Goal: Transaction & Acquisition: Purchase product/service

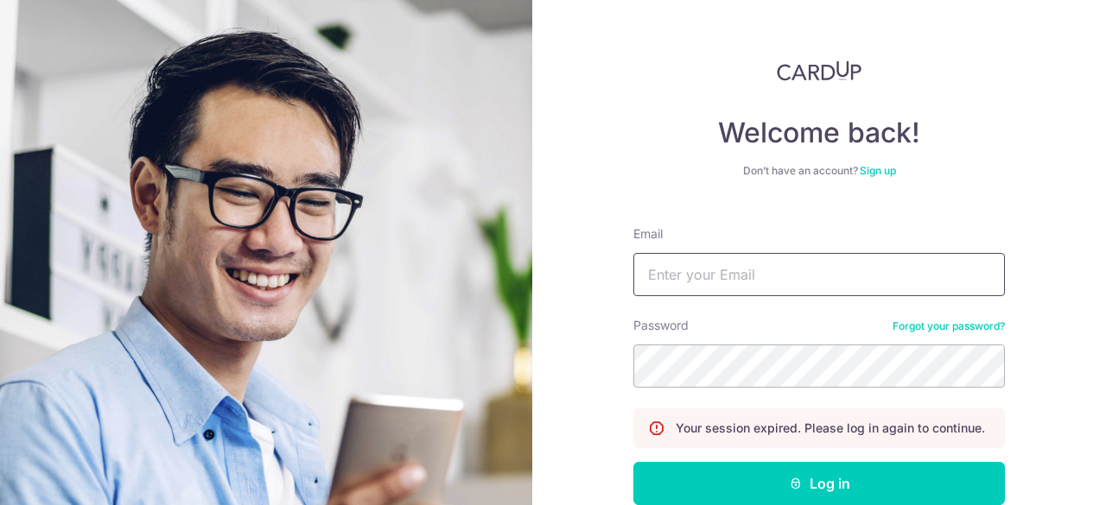
click at [770, 276] on input "Email" at bounding box center [818, 274] width 371 height 43
type input "[EMAIL_ADDRESS][DOMAIN_NAME]"
click at [633, 462] on button "Log in" at bounding box center [818, 483] width 371 height 43
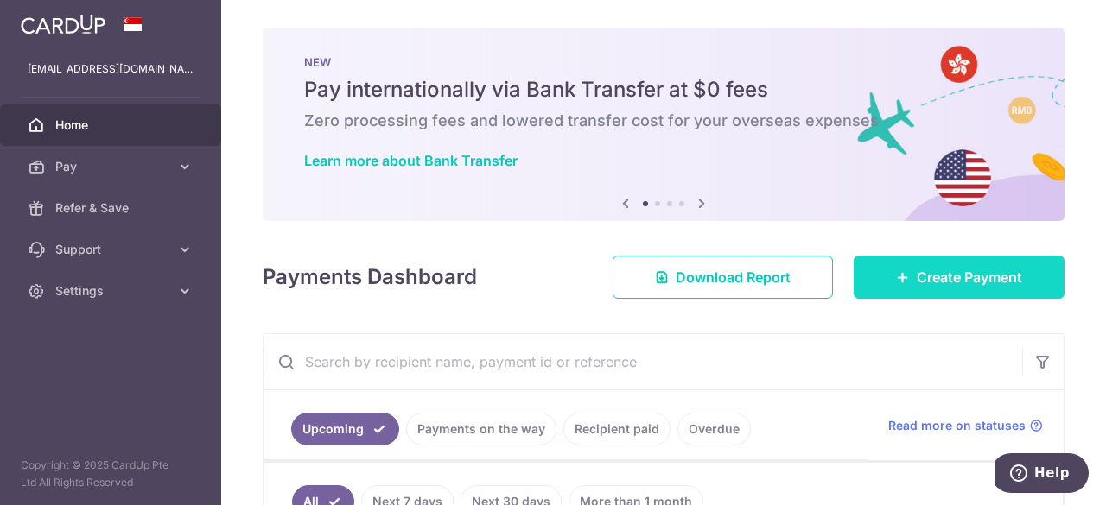
click at [875, 276] on link "Create Payment" at bounding box center [958, 277] width 211 height 43
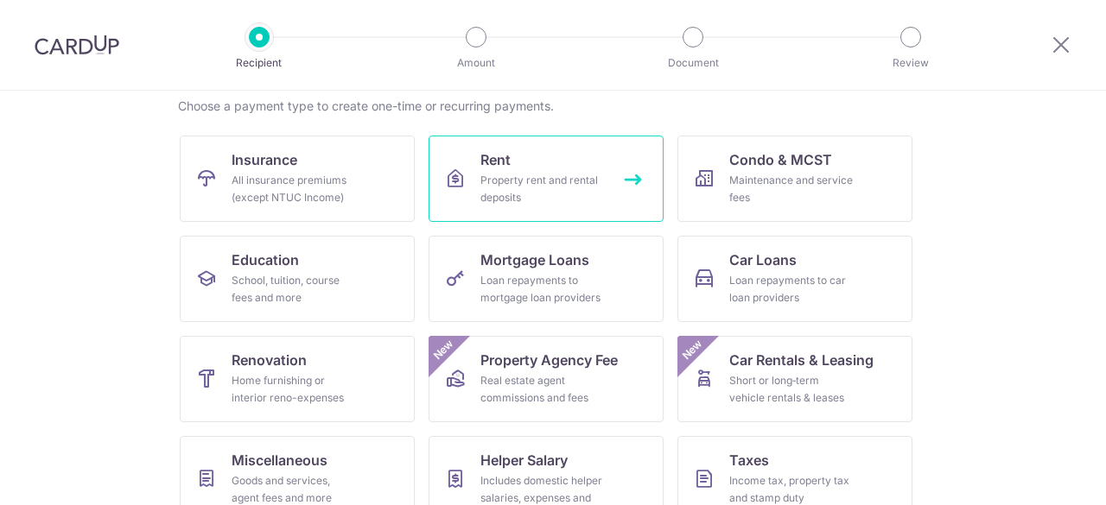
scroll to position [259, 0]
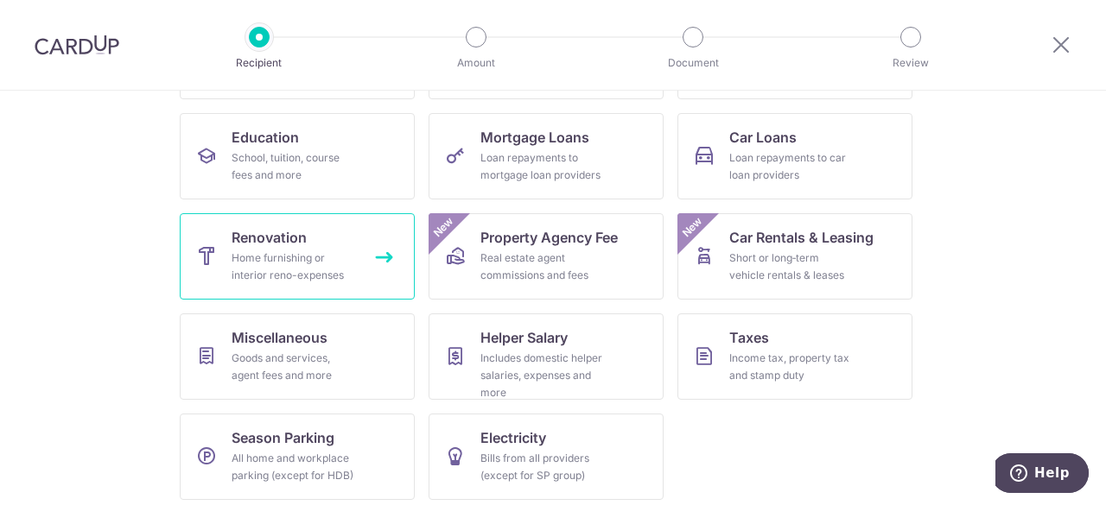
click at [323, 264] on div "Home furnishing or interior reno-expenses" at bounding box center [293, 267] width 124 height 35
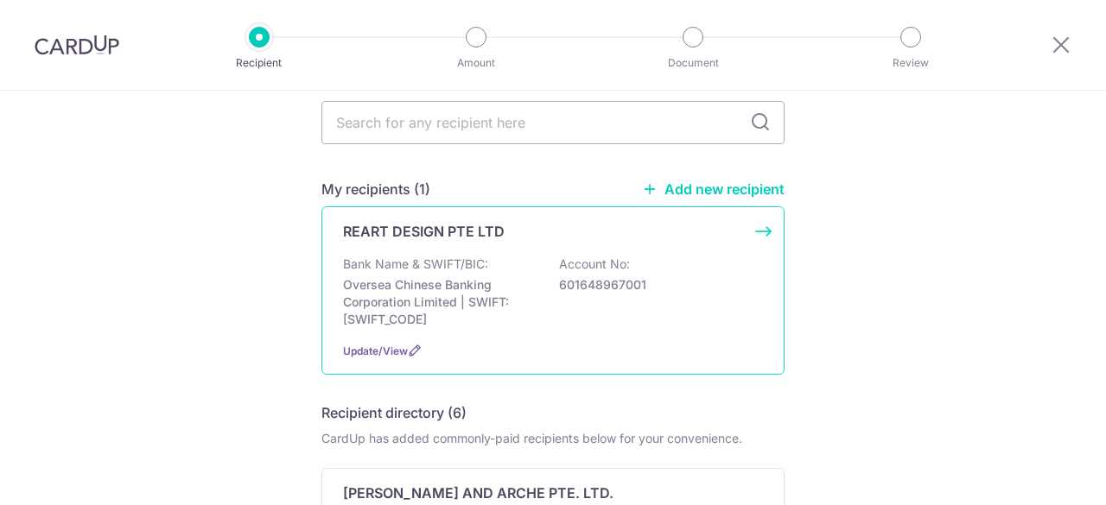
scroll to position [86, 0]
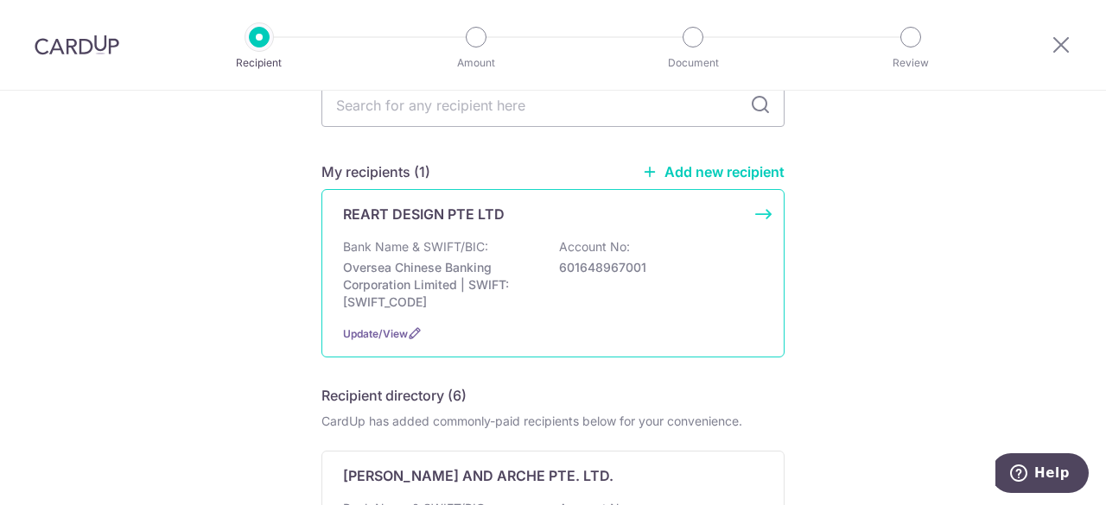
click at [529, 232] on div "REART DESIGN PTE LTD Bank Name & SWIFT/BIC: Oversea Chinese Banking Corporation…" at bounding box center [552, 273] width 463 height 168
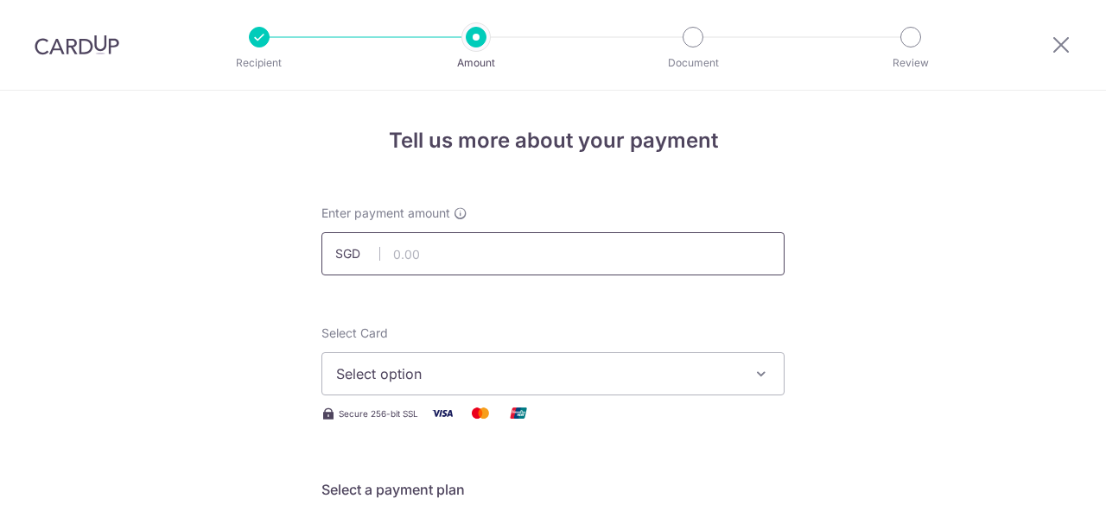
drag, startPoint x: 0, startPoint y: 0, endPoint x: 517, endPoint y: 248, distance: 573.7
click at [517, 248] on input "text" at bounding box center [552, 253] width 463 height 43
drag, startPoint x: 453, startPoint y: 254, endPoint x: 366, endPoint y: 256, distance: 86.4
click at [366, 256] on div "SGD 2476.00" at bounding box center [552, 253] width 463 height 43
type input "618.00"
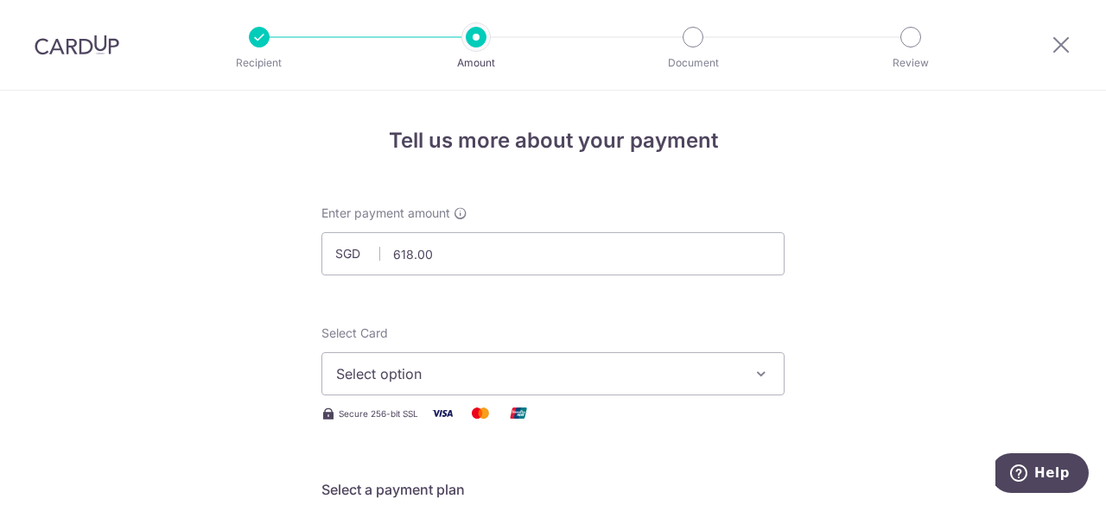
click at [473, 372] on span "Select option" at bounding box center [537, 374] width 403 height 21
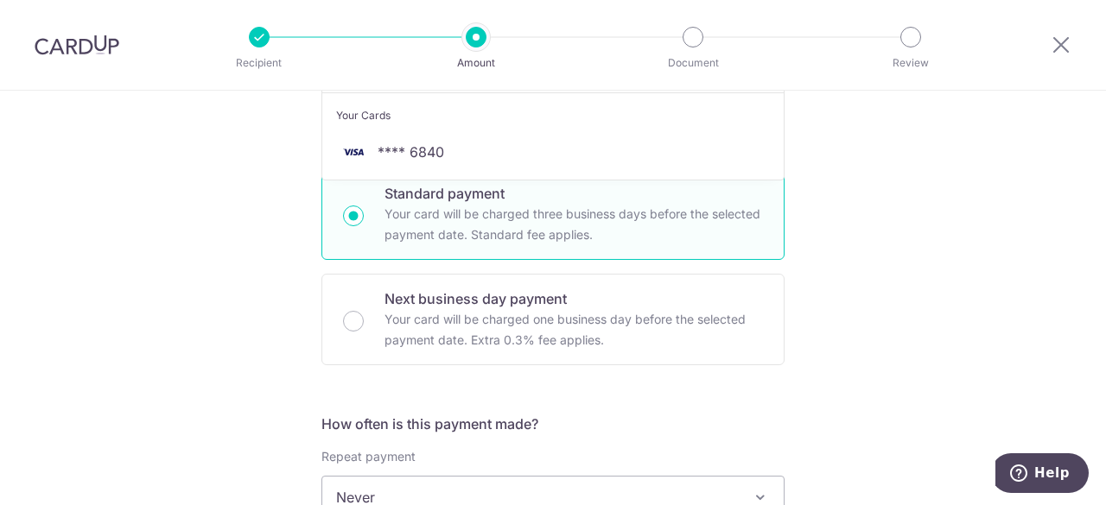
scroll to position [259, 0]
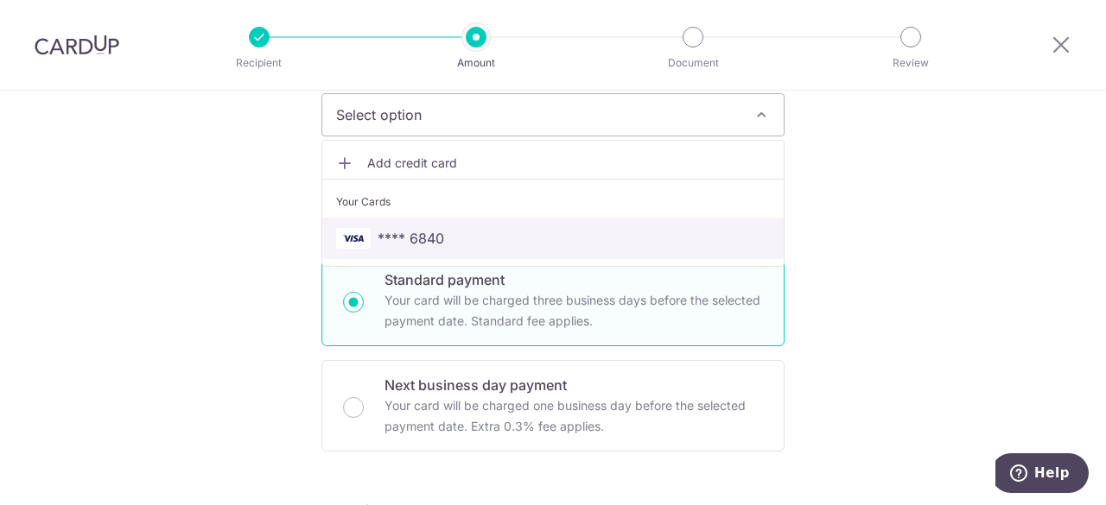
click at [403, 241] on span "**** 6840" at bounding box center [410, 238] width 67 height 21
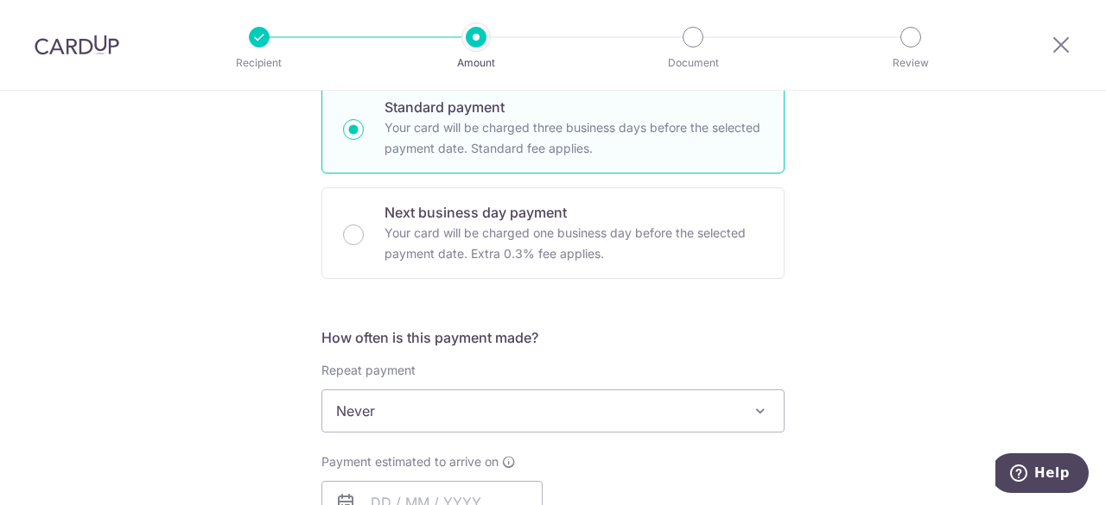
scroll to position [518, 0]
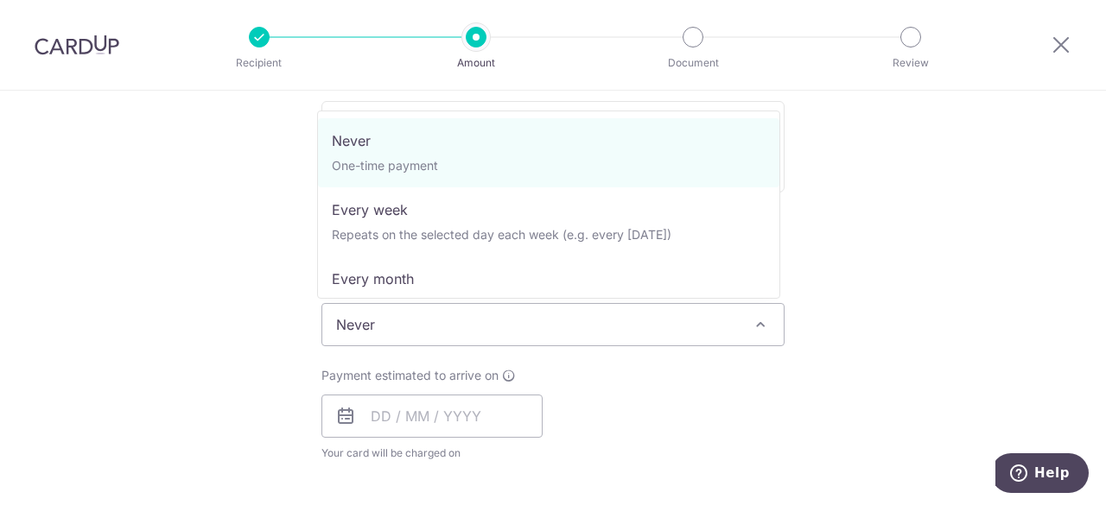
click at [392, 334] on span "Never" at bounding box center [552, 324] width 461 height 41
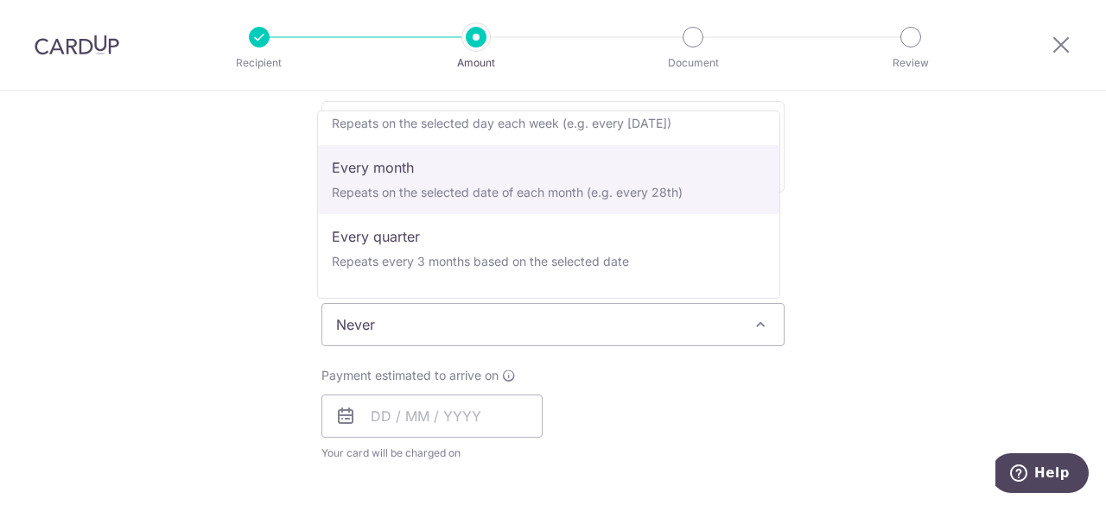
scroll to position [86, 0]
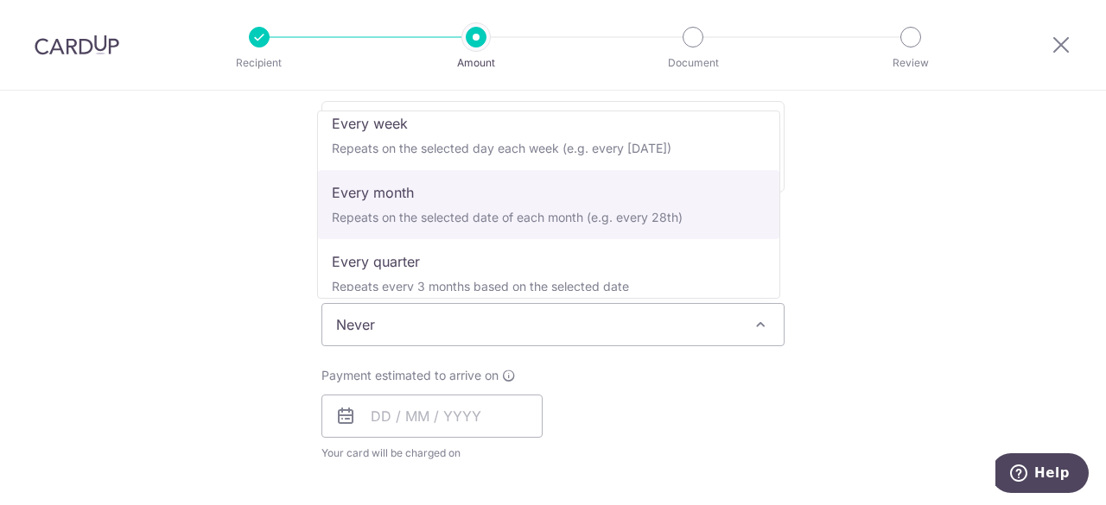
select select "3"
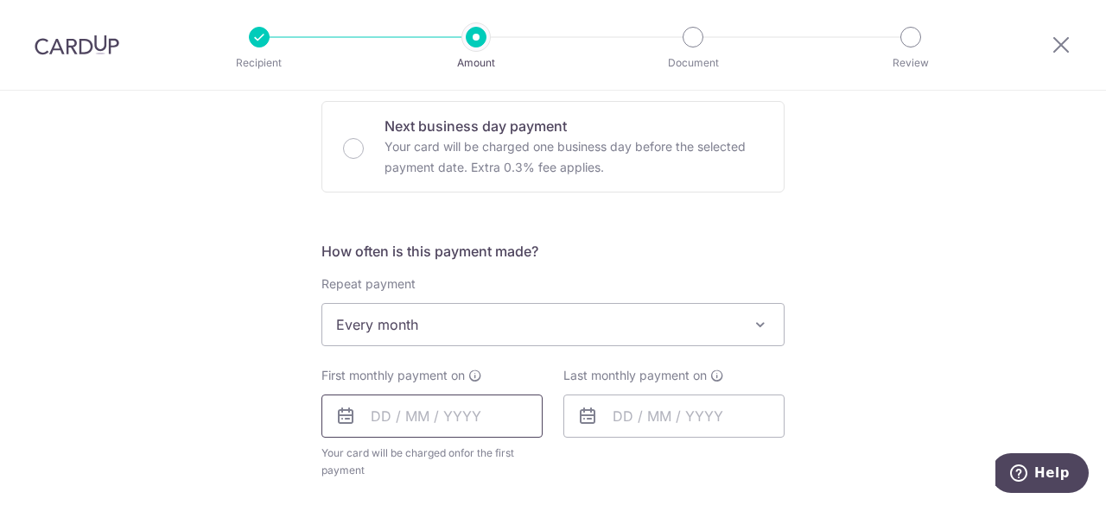
click at [450, 410] on input "text" at bounding box center [431, 416] width 221 height 43
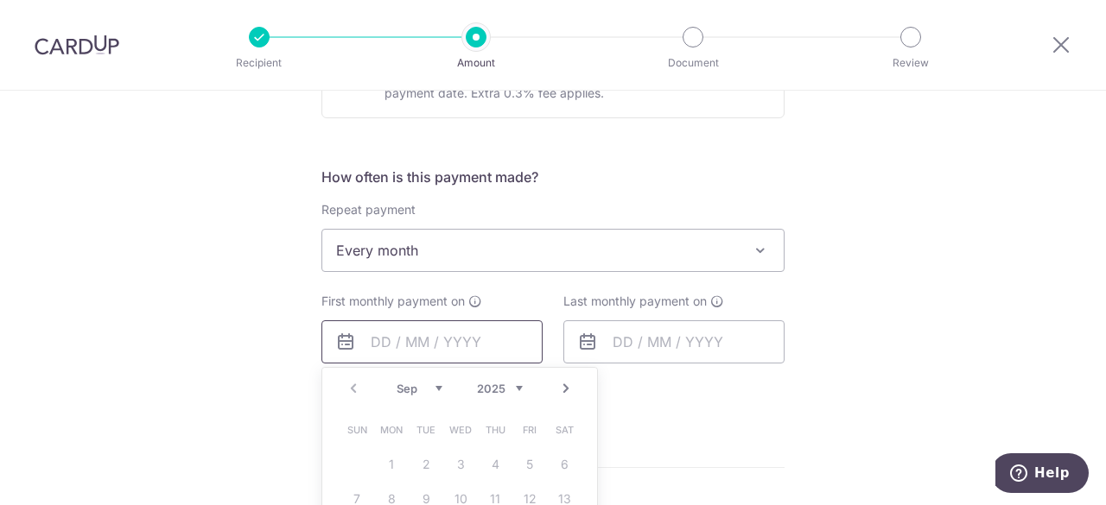
scroll to position [691, 0]
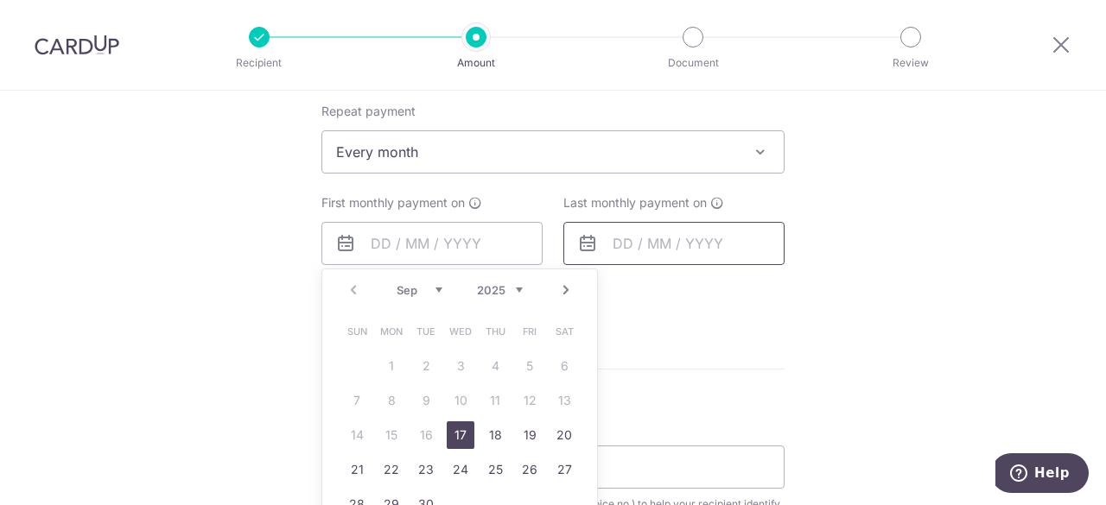
drag, startPoint x: 461, startPoint y: 434, endPoint x: 582, endPoint y: 252, distance: 218.7
click at [461, 434] on link "17" at bounding box center [461, 436] width 28 height 28
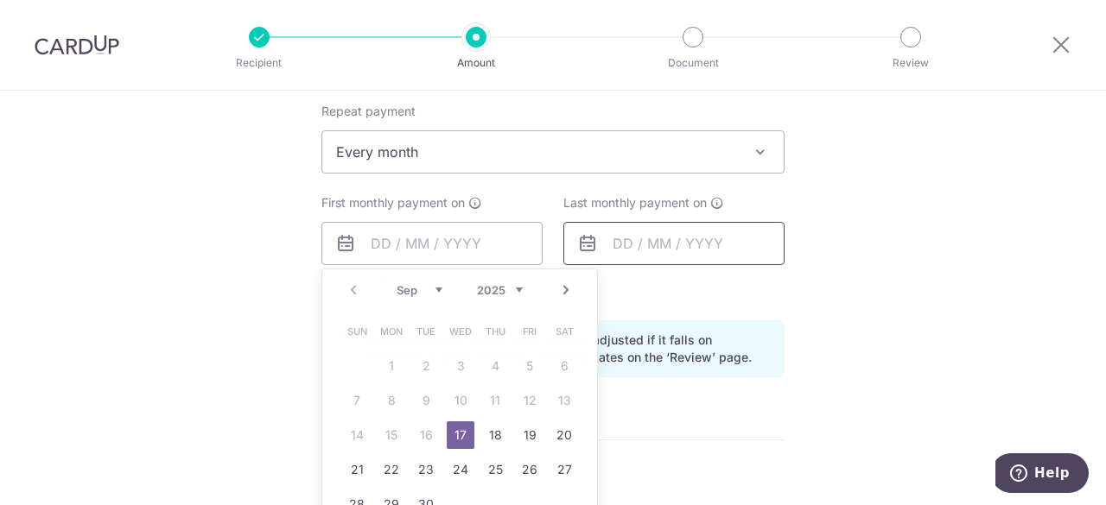
type input "[DATE]"
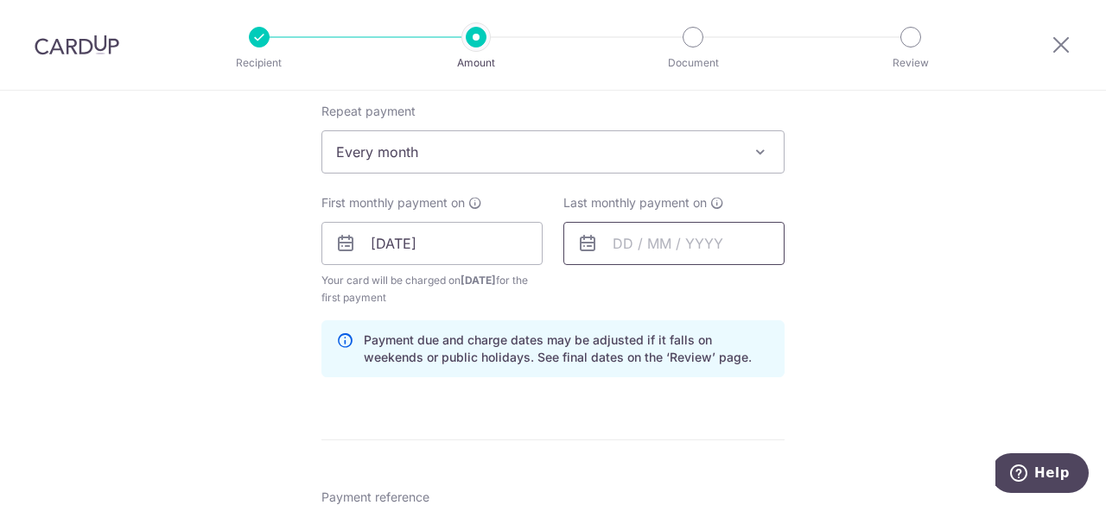
click at [615, 241] on input "text" at bounding box center [673, 243] width 221 height 43
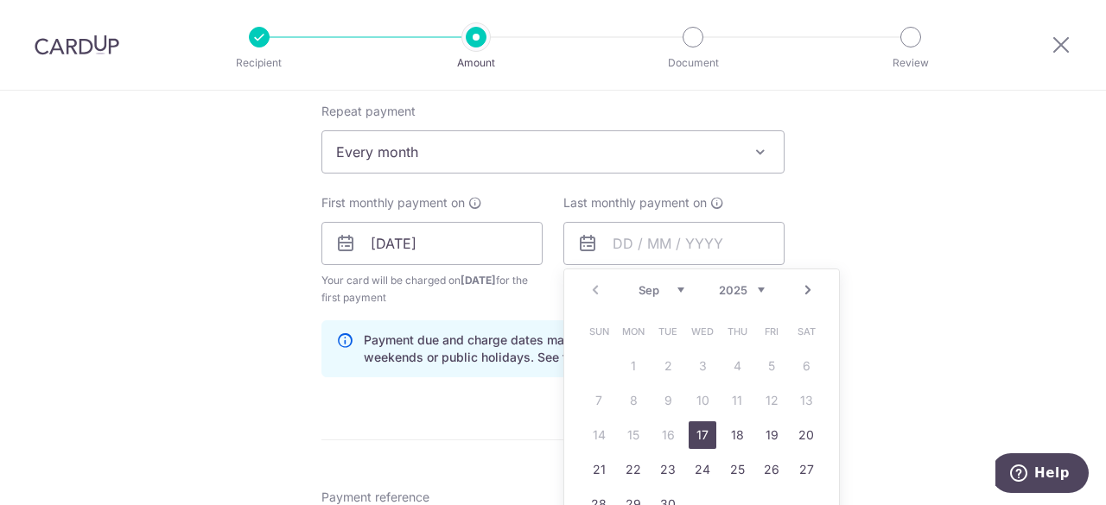
click at [806, 284] on link "Next" at bounding box center [807, 290] width 21 height 21
click at [688, 426] on link "17" at bounding box center [702, 436] width 28 height 28
type input "17/12/2025"
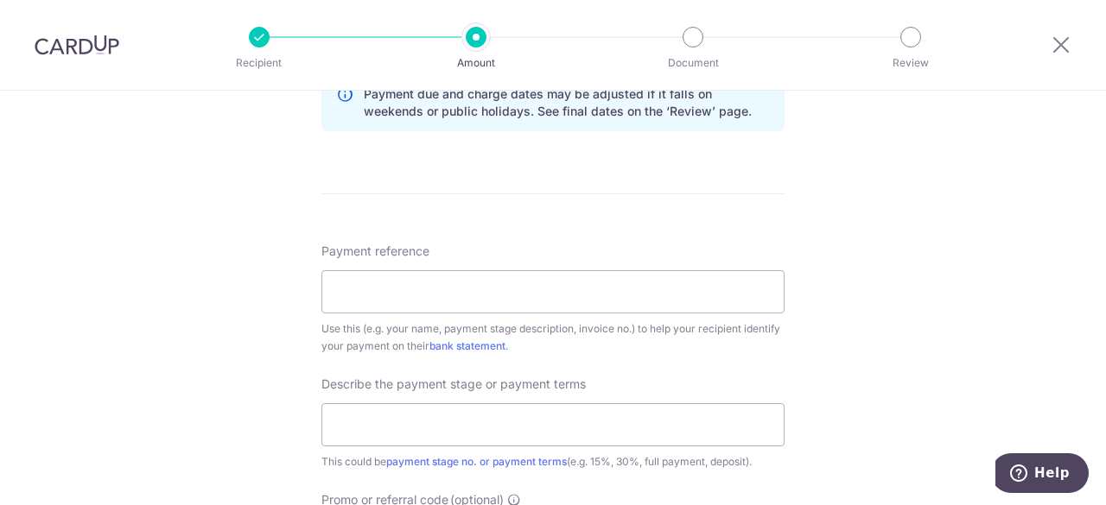
scroll to position [950, 0]
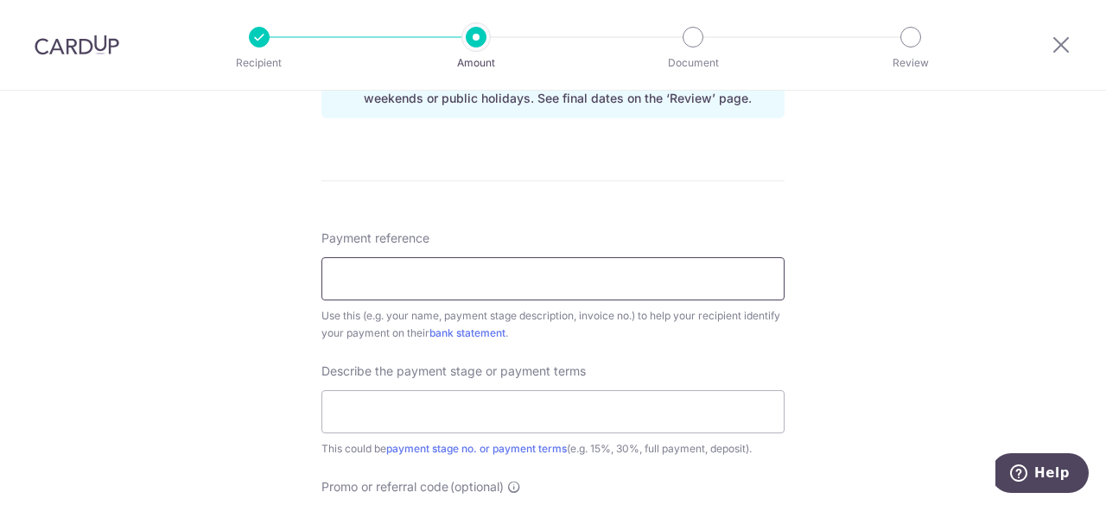
click at [529, 264] on input "Payment reference" at bounding box center [552, 278] width 463 height 43
type input "1st Payment"
click at [449, 407] on input "text" at bounding box center [552, 411] width 463 height 43
type input "1st Payment"
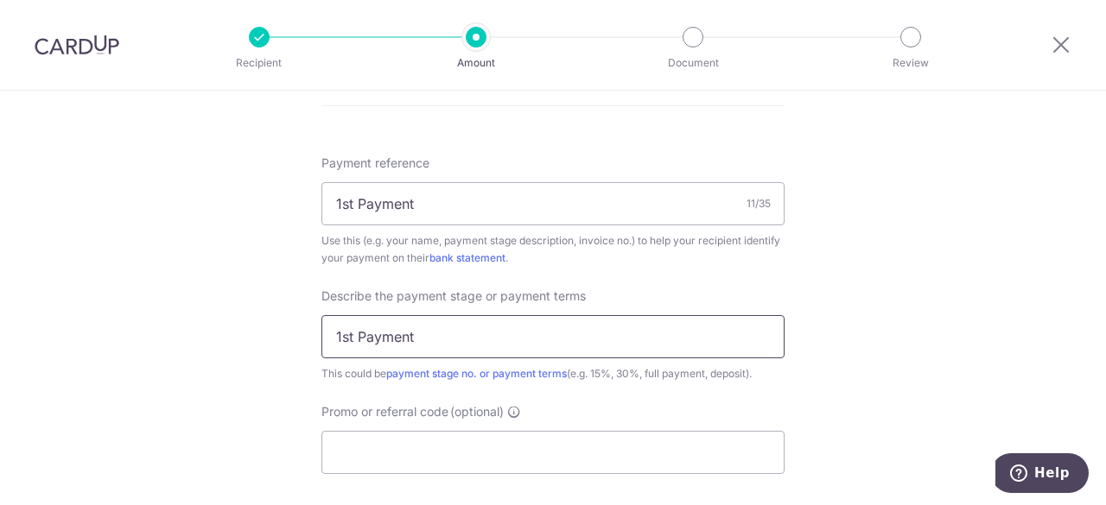
scroll to position [1123, 0]
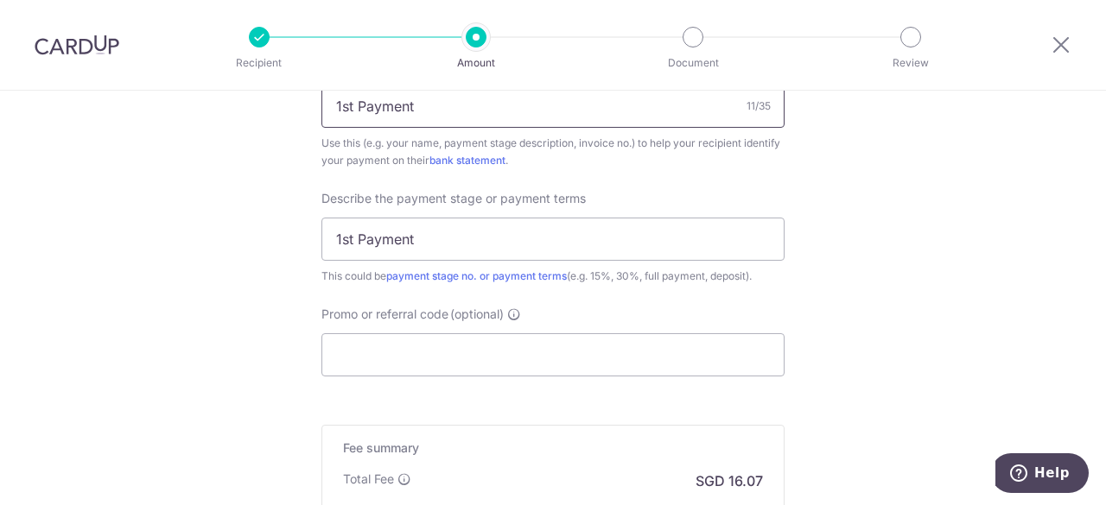
click at [501, 105] on input "1st Payment" at bounding box center [552, 106] width 463 height 43
type input "1st Payment - [GEOGRAPHIC_DATA]"
click at [533, 229] on input "1st Payment" at bounding box center [552, 239] width 463 height 43
type input "1st Payment - [GEOGRAPHIC_DATA]"
click at [515, 342] on input "Promo or referral code (optional)" at bounding box center [552, 354] width 463 height 43
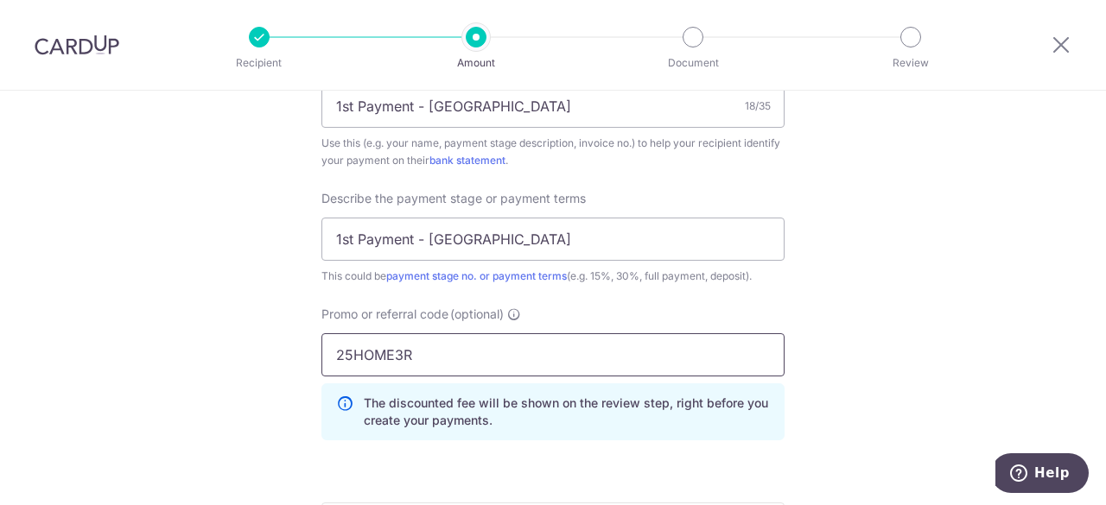
type input "25HOME3R"
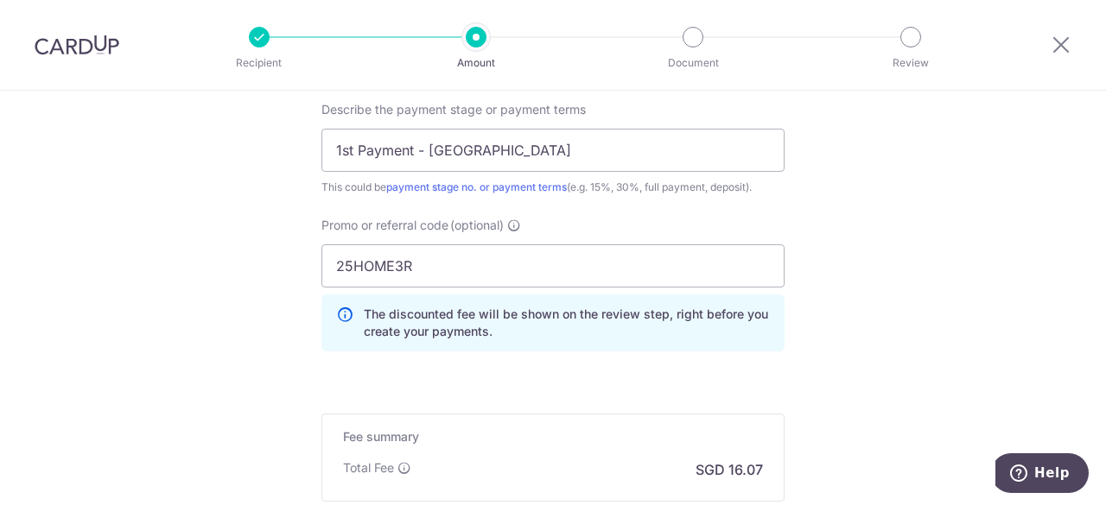
scroll to position [1296, 0]
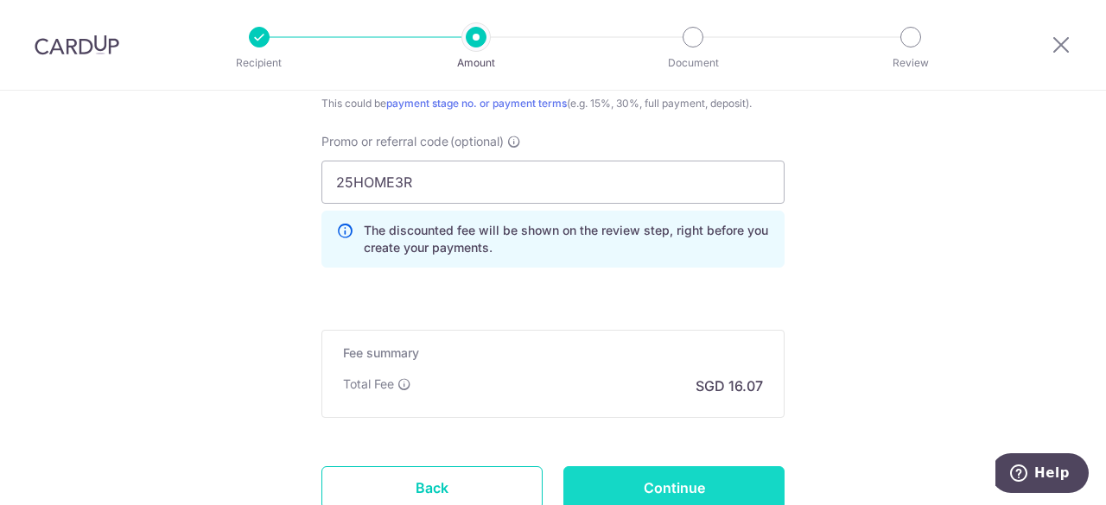
click at [601, 472] on input "Continue" at bounding box center [673, 487] width 221 height 43
type input "Create Schedule"
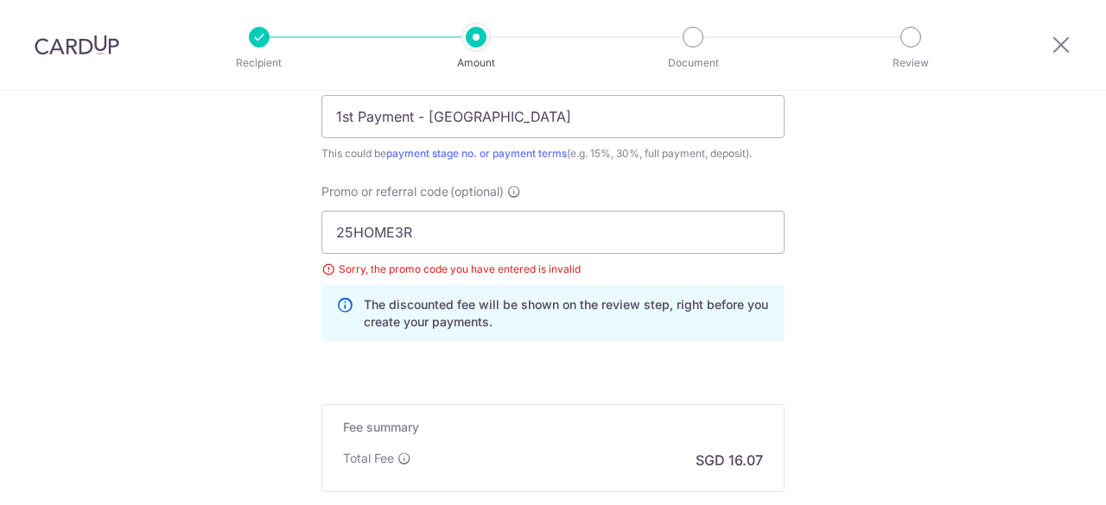
scroll to position [1152, 0]
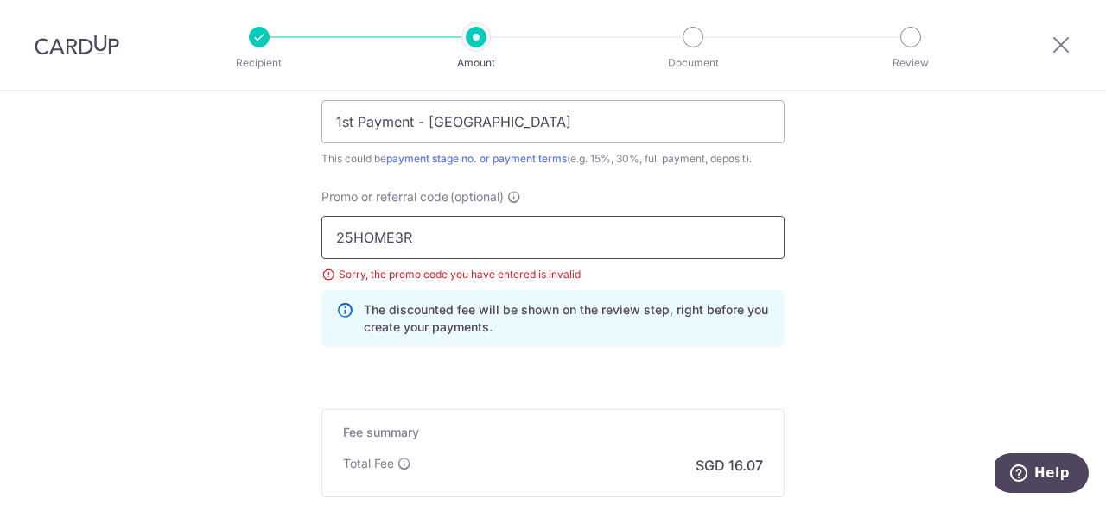
drag, startPoint x: 407, startPoint y: 230, endPoint x: 276, endPoint y: 229, distance: 131.3
paste input "3HOME25"
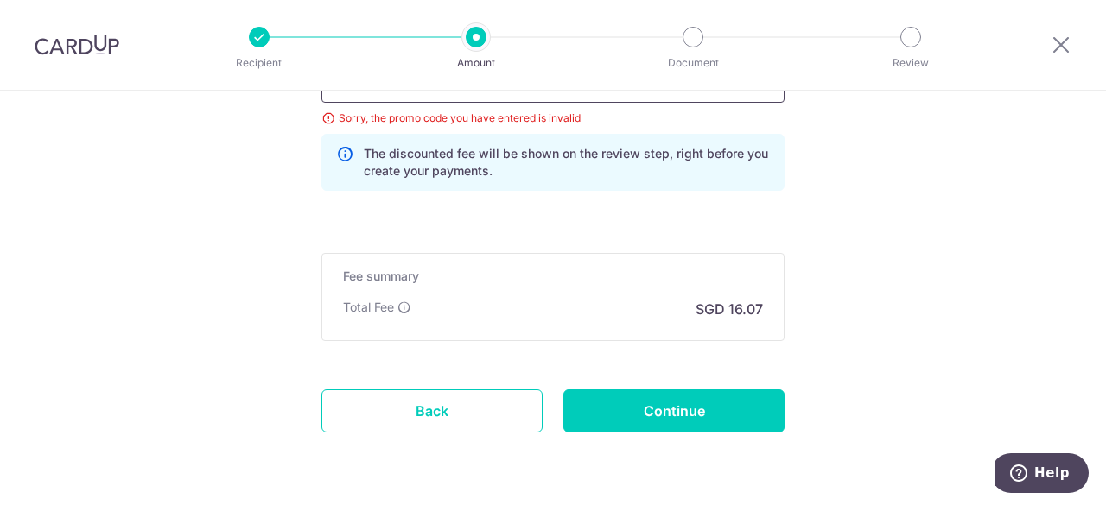
scroll to position [1361, 0]
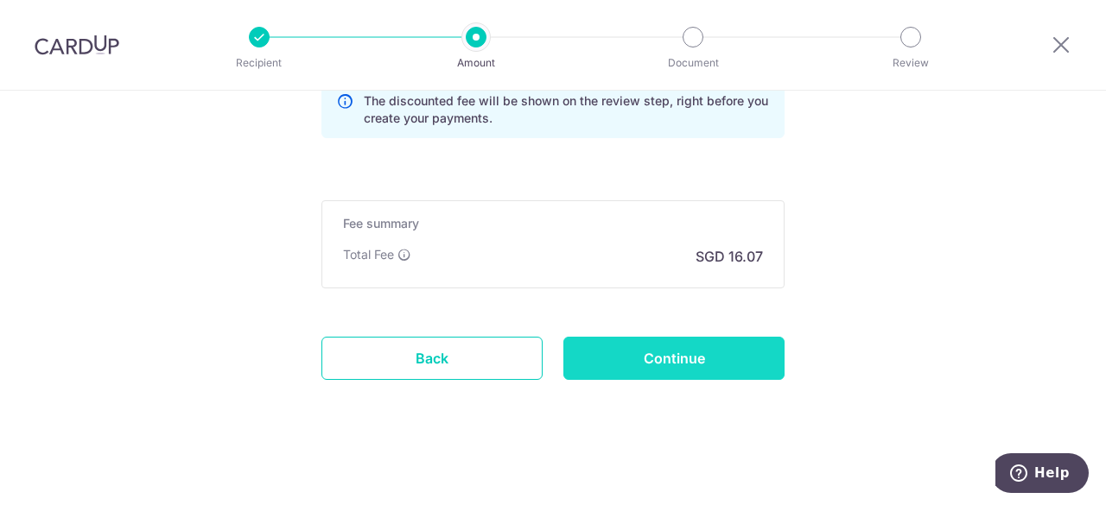
type input "3HOME25R"
click at [617, 350] on input "Continue" at bounding box center [673, 358] width 221 height 43
type input "Update Schedule"
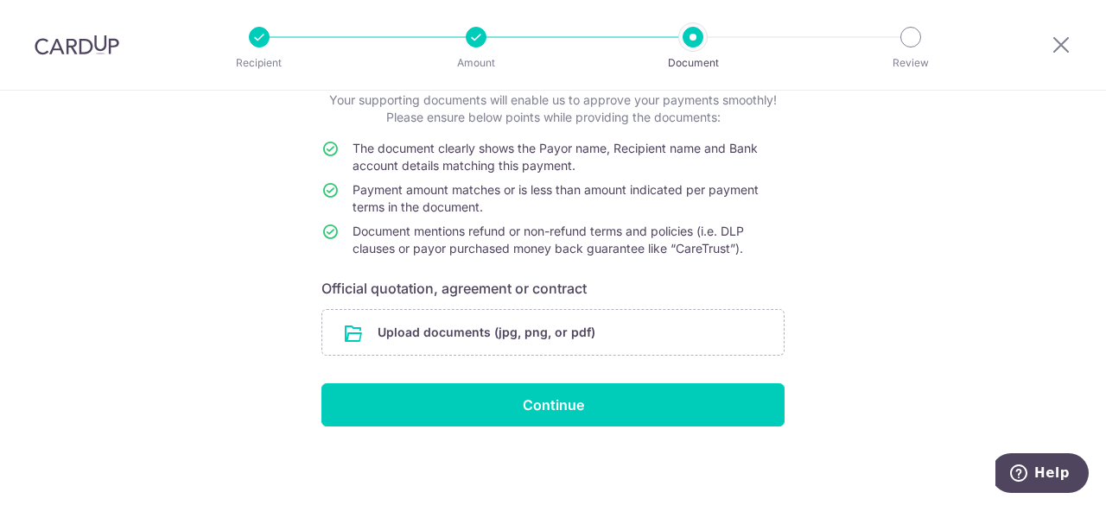
scroll to position [114, 0]
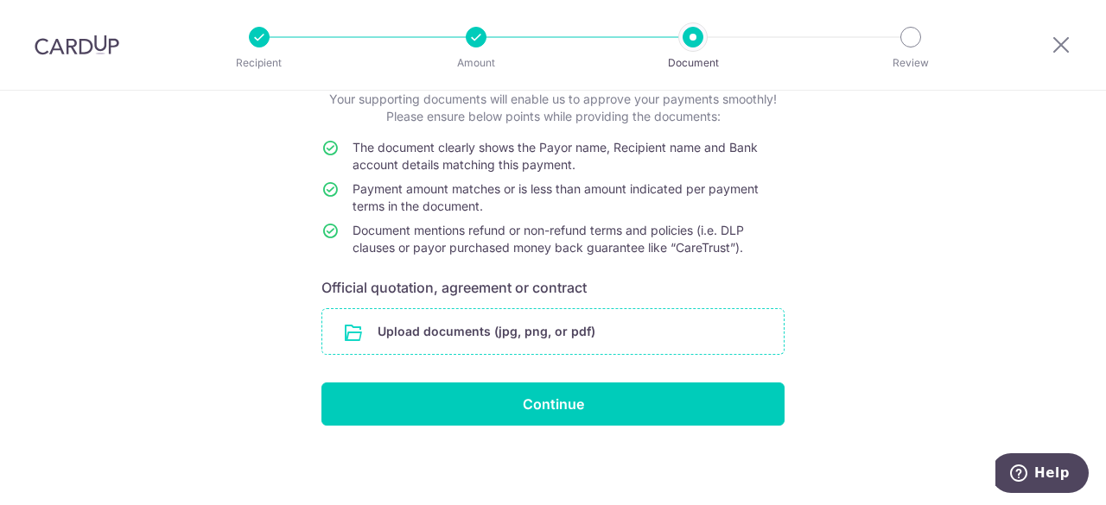
click at [508, 335] on input "file" at bounding box center [552, 331] width 461 height 45
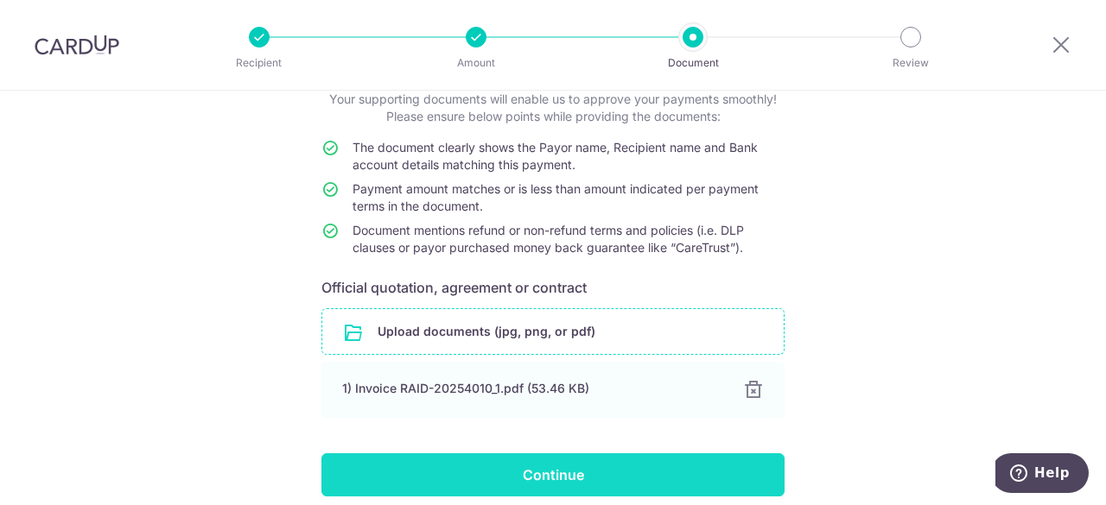
click at [590, 479] on input "Continue" at bounding box center [552, 474] width 463 height 43
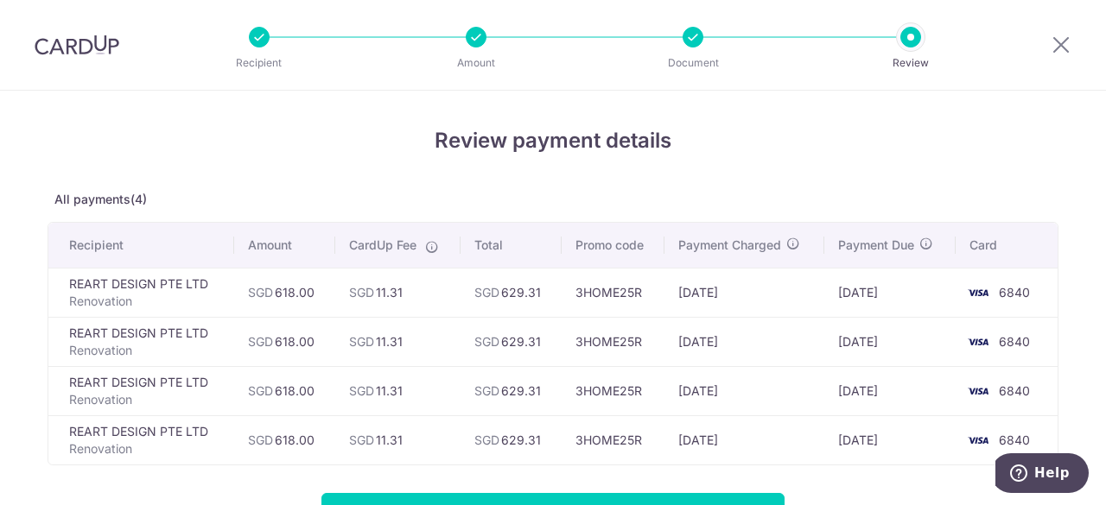
click at [216, 150] on h4 "Review payment details" at bounding box center [553, 140] width 1011 height 31
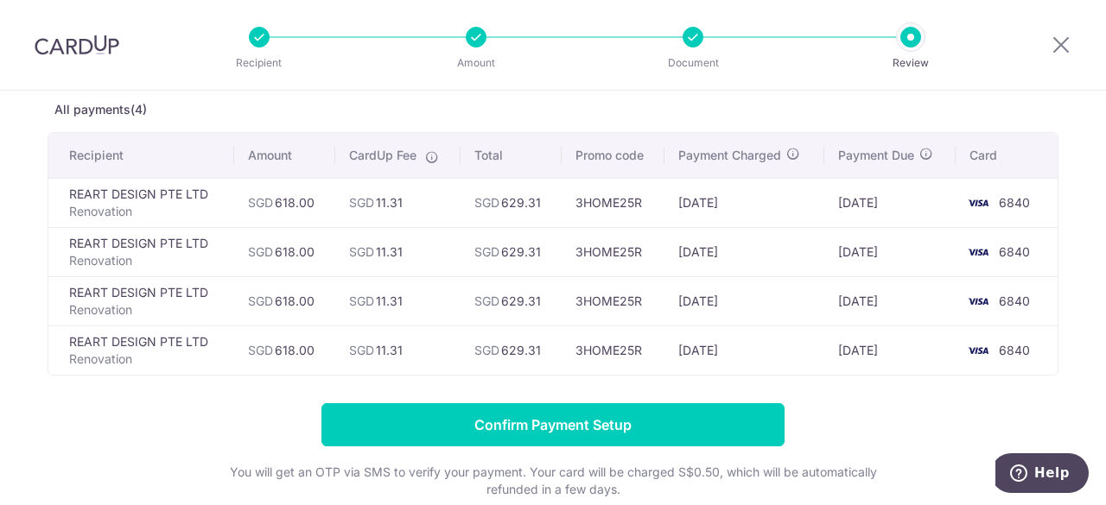
scroll to position [173, 0]
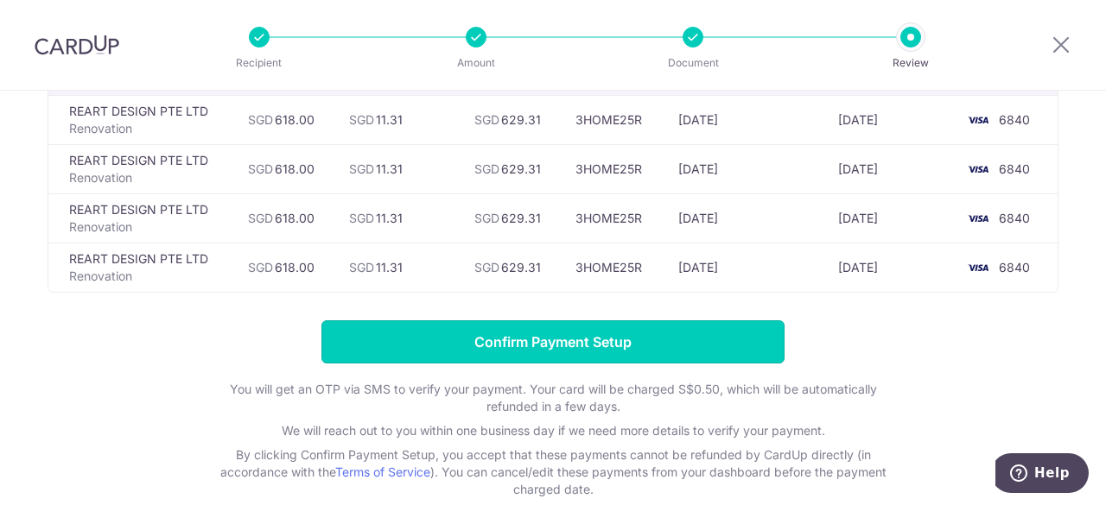
drag, startPoint x: 465, startPoint y: 339, endPoint x: 401, endPoint y: 282, distance: 86.2
click at [400, 281] on div "Review payment details All payments(4) Recipient Amount CardUp Fee Total Promo …" at bounding box center [553, 225] width 1011 height 546
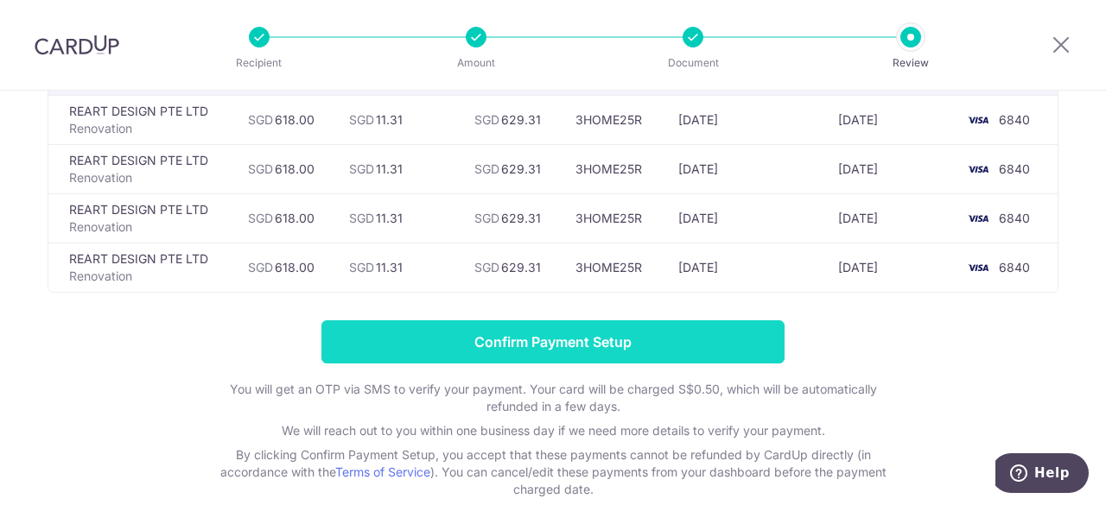
click at [451, 338] on input "Confirm Payment Setup" at bounding box center [552, 341] width 463 height 43
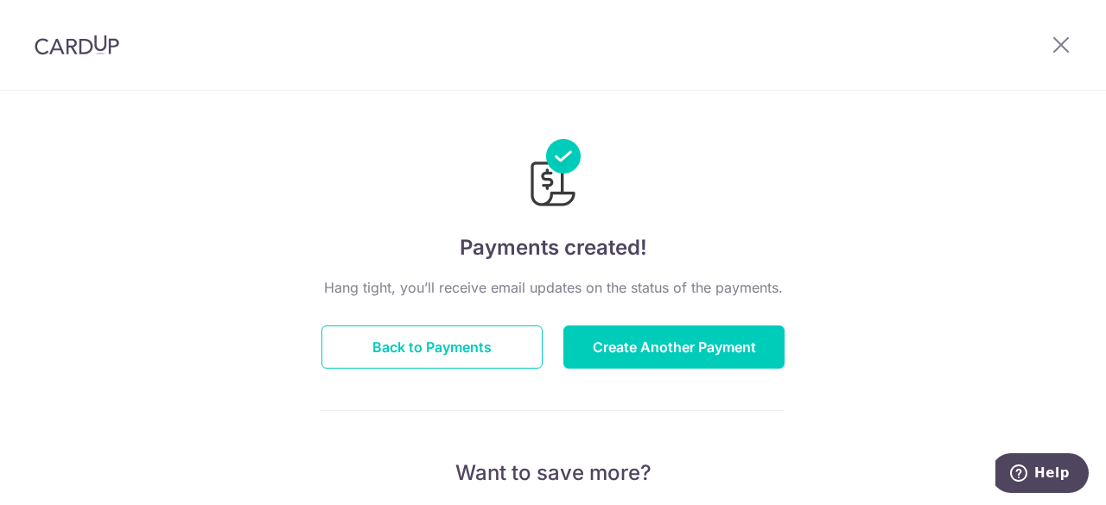
click at [421, 277] on p "Hang tight, you’ll receive email updates on the status of the payments." at bounding box center [552, 287] width 463 height 21
click at [444, 345] on button "Back to Payments" at bounding box center [431, 347] width 221 height 43
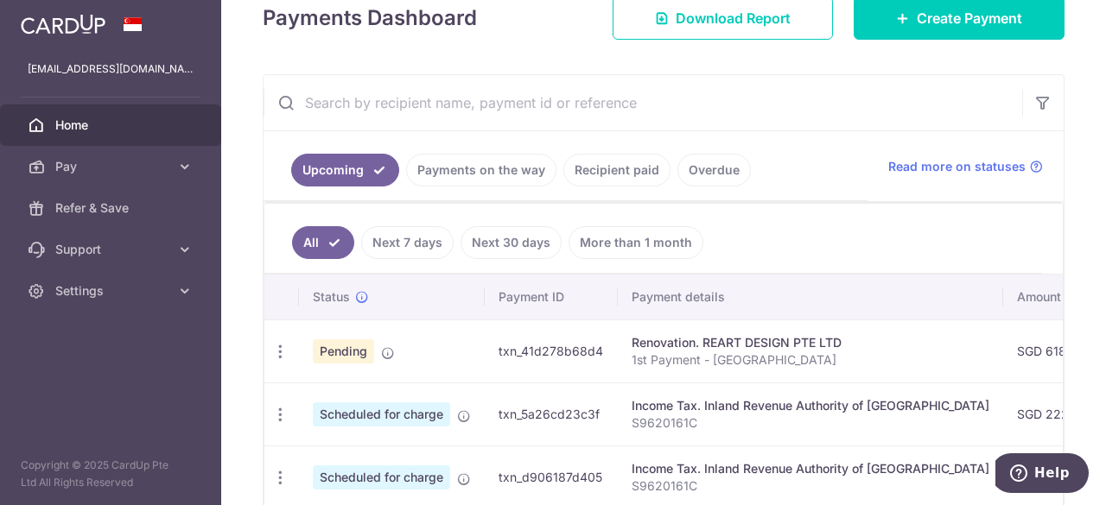
scroll to position [86, 0]
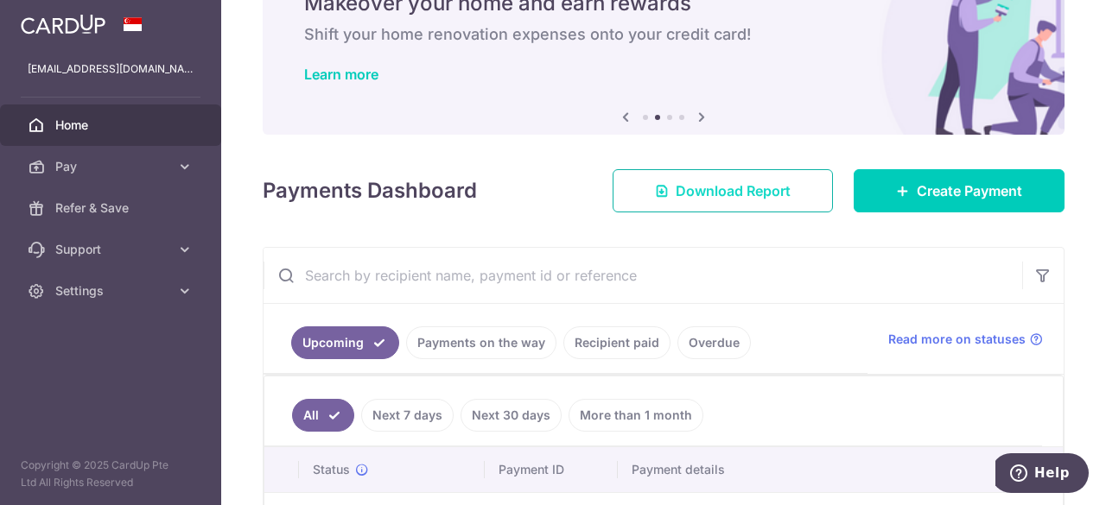
click at [698, 194] on span "Download Report" at bounding box center [732, 191] width 115 height 21
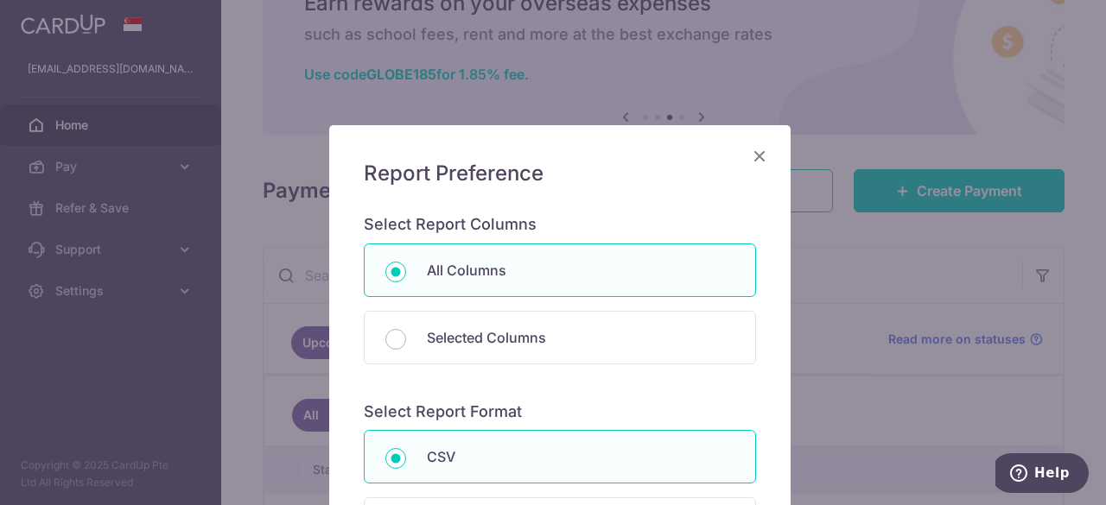
click at [811, 179] on div "Report Preference Select Report Columns All Columns Selected Columns Payment Id…" at bounding box center [553, 252] width 1106 height 505
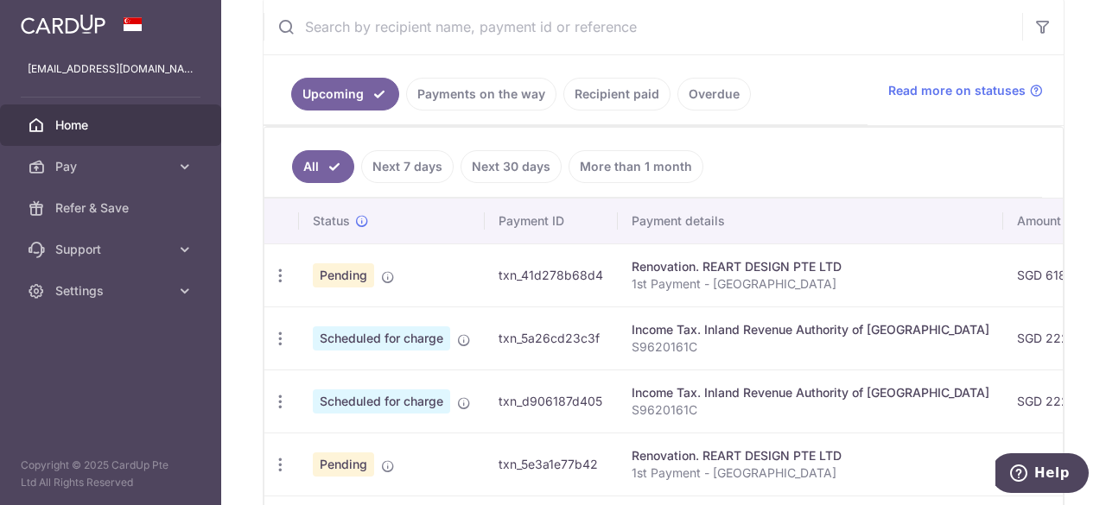
scroll to position [193, 0]
